Goal: Task Accomplishment & Management: Manage account settings

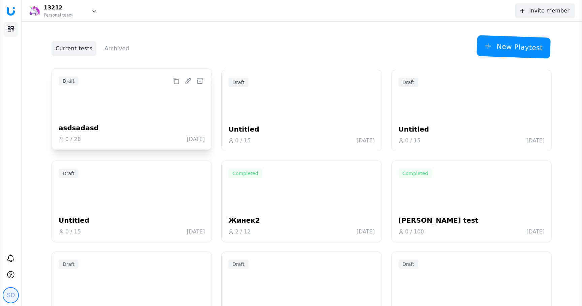
click at [186, 83] on icon at bounding box center [188, 80] width 7 height 7
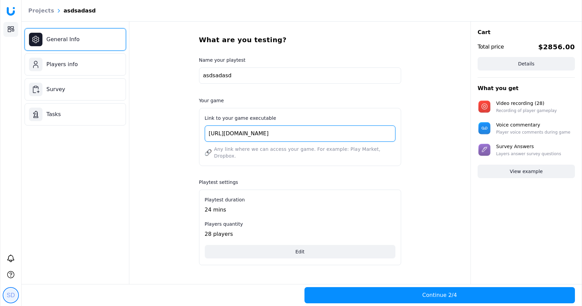
click at [251, 130] on input "[URL][DOMAIN_NAME]" at bounding box center [300, 133] width 191 height 16
click at [244, 145] on div "Link to your game executable [URL][DOMAIN_NAME] Any link where we can access yo…" at bounding box center [300, 137] width 202 height 58
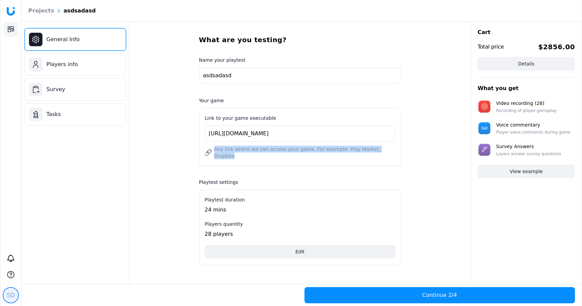
drag, startPoint x: 387, startPoint y: 148, endPoint x: 215, endPoint y: 147, distance: 172.5
click at [215, 147] on span "Any link where we can access your game. For example: Play Market, Dropbox." at bounding box center [304, 152] width 181 height 13
click at [217, 151] on span "Any link where we can access your game. For example: Play Market, Dropbox." at bounding box center [304, 152] width 181 height 13
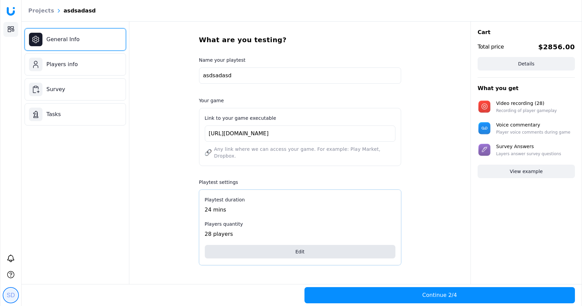
click at [260, 248] on button "Edit" at bounding box center [300, 251] width 191 height 13
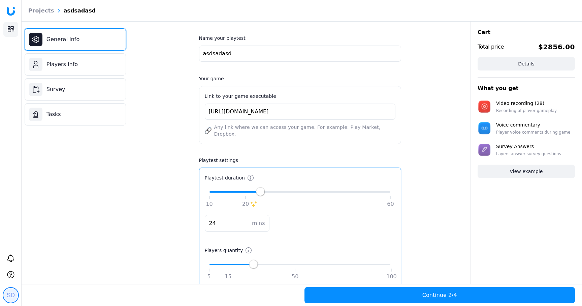
scroll to position [30, 0]
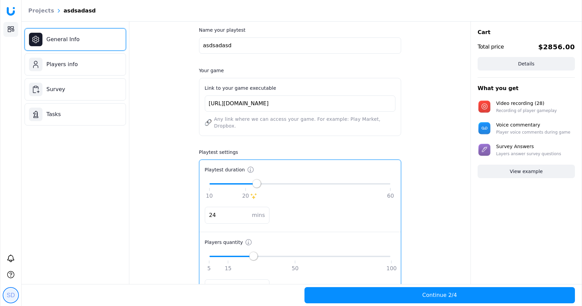
drag, startPoint x: 258, startPoint y: 179, endPoint x: 255, endPoint y: 181, distance: 3.5
click at [255, 183] on div "10 20 60" at bounding box center [300, 191] width 191 height 17
click at [248, 211] on input "24" at bounding box center [229, 215] width 40 height 8
click at [248, 211] on input "25" at bounding box center [229, 215] width 40 height 8
click at [248, 211] on input "26" at bounding box center [229, 215] width 40 height 8
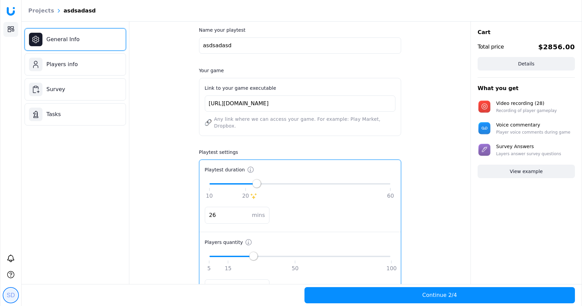
drag, startPoint x: 267, startPoint y: 178, endPoint x: 260, endPoint y: 180, distance: 6.5
click at [260, 180] on div at bounding box center [256, 183] width 8 height 8
drag, startPoint x: 260, startPoint y: 180, endPoint x: 246, endPoint y: 181, distance: 14.5
click at [246, 183] on div "10 20 60" at bounding box center [300, 191] width 191 height 17
type input "20"
